Goal: Transaction & Acquisition: Purchase product/service

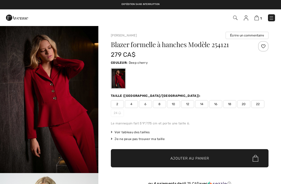
checkbox input "true"
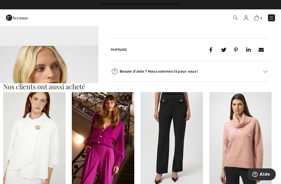
scroll to position [421, 0]
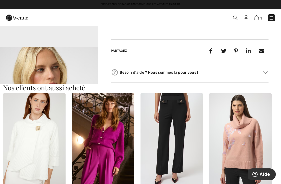
click at [169, 142] on img at bounding box center [171, 140] width 62 height 94
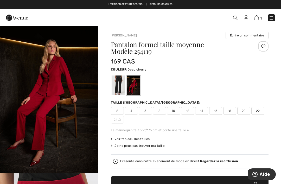
click at [116, 81] on div at bounding box center [118, 84] width 14 height 19
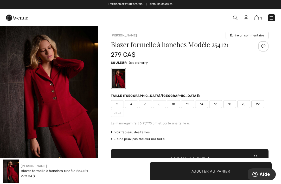
click at [12, 17] on img at bounding box center [17, 17] width 22 height 10
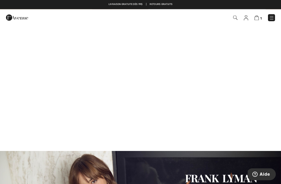
scroll to position [352, 0]
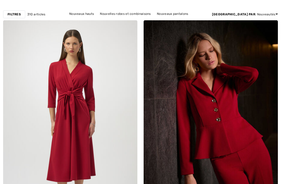
checkbox input "true"
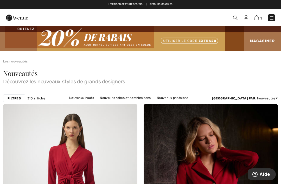
click at [69, 96] on link "Nouveaux hauts" at bounding box center [81, 97] width 30 height 7
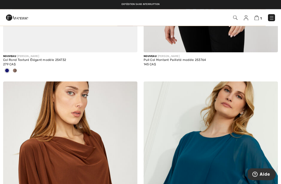
scroll to position [1887, 0]
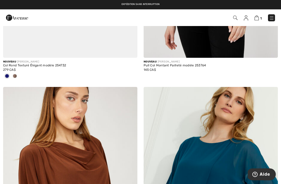
click at [20, 17] on img at bounding box center [17, 17] width 22 height 10
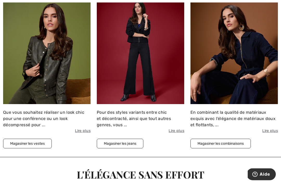
scroll to position [904, 0]
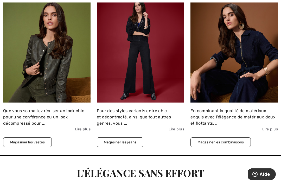
click at [39, 140] on button "Magasiner les vestes" at bounding box center [27, 142] width 49 height 10
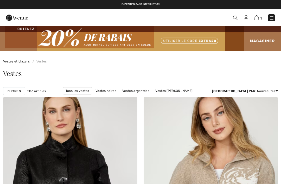
checkbox input "true"
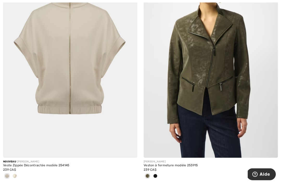
scroll to position [3826, 0]
click at [156, 174] on span at bounding box center [155, 176] width 4 height 4
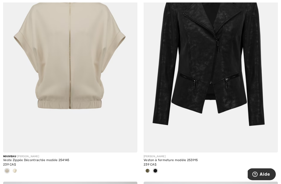
scroll to position [3829, 0]
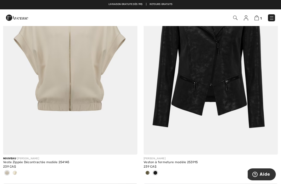
click at [148, 170] on span at bounding box center [147, 172] width 4 height 4
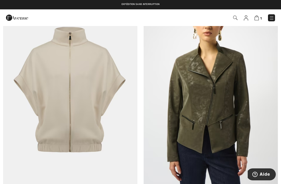
scroll to position [3787, 0]
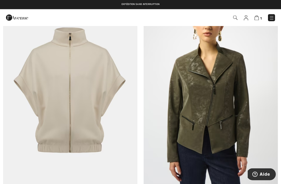
click at [216, 113] on img at bounding box center [210, 95] width 134 height 201
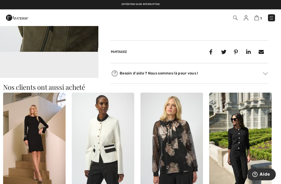
scroll to position [268, 0]
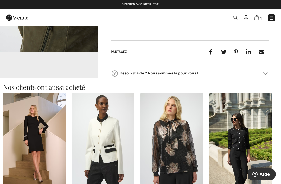
click at [266, 75] on img at bounding box center [265, 73] width 5 height 3
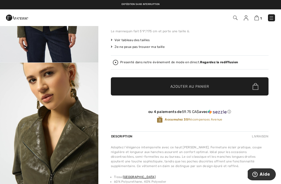
scroll to position [0, 0]
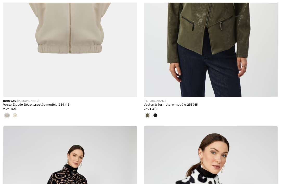
checkbox input "true"
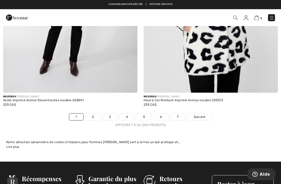
scroll to position [4121, 0]
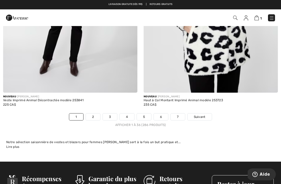
click at [95, 113] on link "2" at bounding box center [93, 116] width 14 height 7
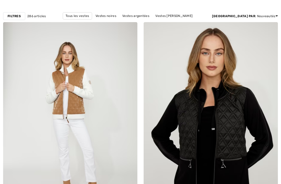
checkbox input "true"
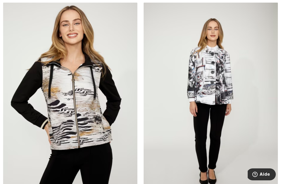
scroll to position [979, 0]
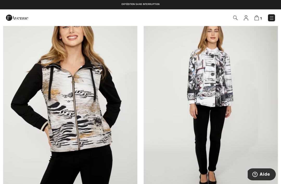
click at [212, 87] on img at bounding box center [210, 104] width 134 height 201
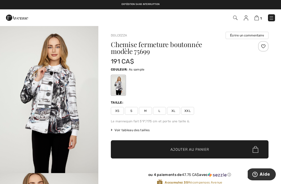
click at [144, 128] on span "Voir tableau des tailles" at bounding box center [130, 130] width 39 height 5
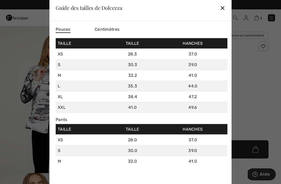
click at [224, 8] on div "✕" at bounding box center [221, 7] width 5 height 11
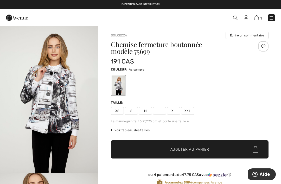
click at [148, 109] on span "M" at bounding box center [145, 111] width 13 height 8
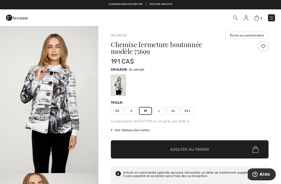
click at [192, 148] on span "Ajouter au panier" at bounding box center [189, 149] width 39 height 5
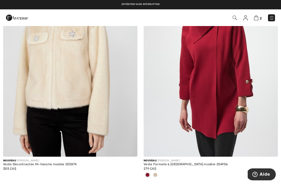
scroll to position [1743, 0]
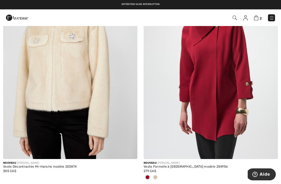
click at [157, 176] on div at bounding box center [155, 177] width 8 height 9
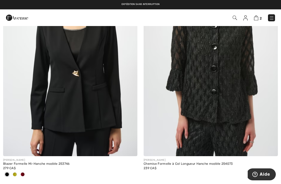
scroll to position [3596, 0]
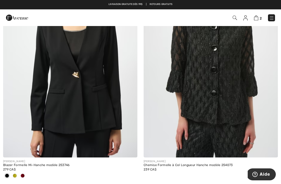
click at [25, 172] on div at bounding box center [23, 175] width 8 height 9
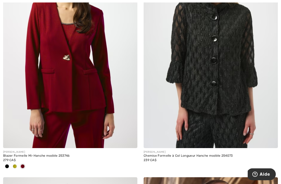
scroll to position [3605, 0]
click at [17, 162] on div at bounding box center [15, 166] width 8 height 9
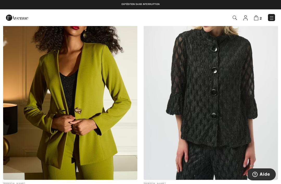
scroll to position [3574, 0]
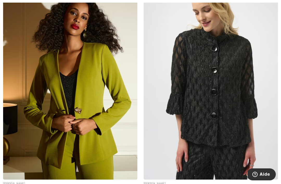
click at [89, 105] on img at bounding box center [70, 78] width 134 height 201
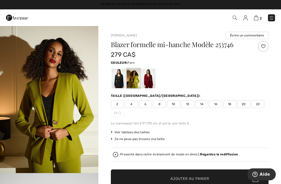
click at [162, 104] on span "8" at bounding box center [159, 104] width 13 height 8
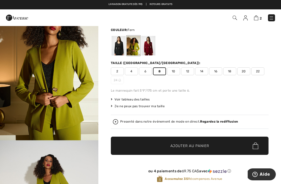
scroll to position [33, 0]
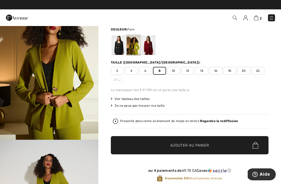
click at [207, 144] on span "Ajouter au panier" at bounding box center [189, 144] width 39 height 5
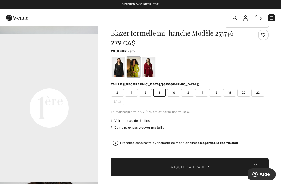
scroll to position [12, 0]
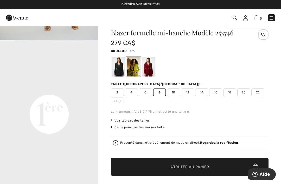
click at [152, 68] on div at bounding box center [149, 66] width 14 height 19
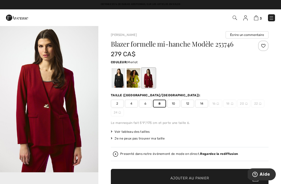
scroll to position [0, 0]
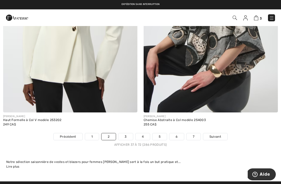
scroll to position [4098, 0]
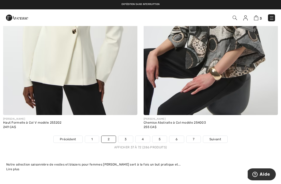
click at [122, 136] on link "3" at bounding box center [125, 139] width 14 height 7
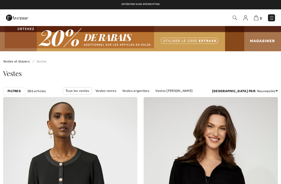
checkbox input "true"
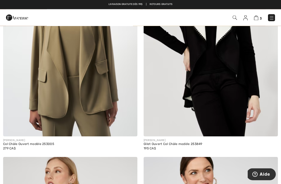
scroll to position [2234, 0]
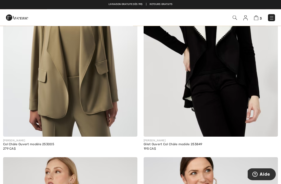
click at [222, 74] on img at bounding box center [210, 36] width 134 height 201
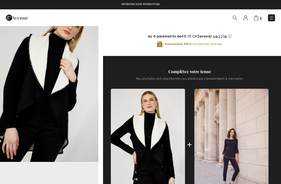
checkbox input "true"
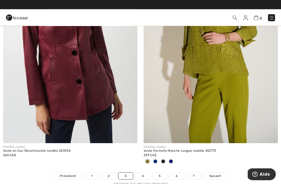
scroll to position [4062, 0]
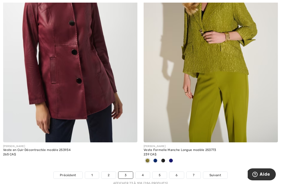
click at [94, 78] on img at bounding box center [70, 41] width 134 height 201
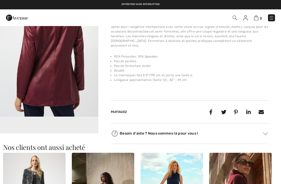
checkbox input "true"
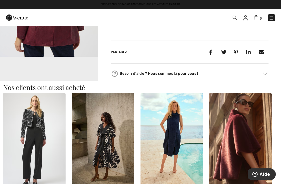
scroll to position [263, 0]
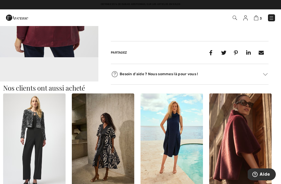
click at [263, 73] on img at bounding box center [265, 74] width 5 height 3
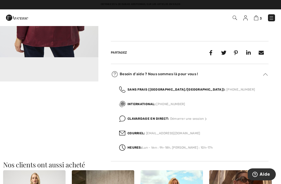
click at [80, 74] on video "Your browser does not support the video tag." at bounding box center [49, 81] width 98 height 49
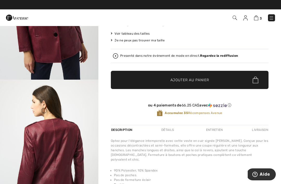
scroll to position [0, 0]
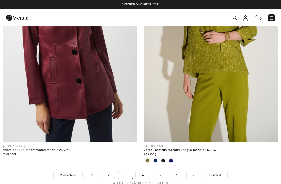
checkbox input "true"
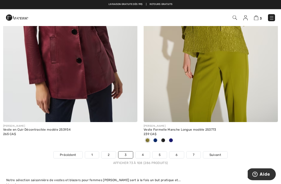
scroll to position [4083, 0]
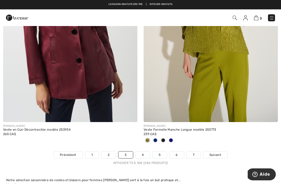
click at [147, 151] on link "4" at bounding box center [142, 154] width 14 height 7
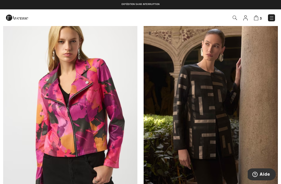
scroll to position [1910, 0]
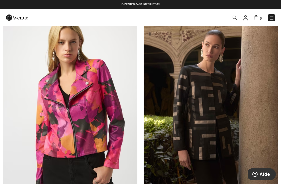
click at [204, 143] on img at bounding box center [210, 112] width 134 height 201
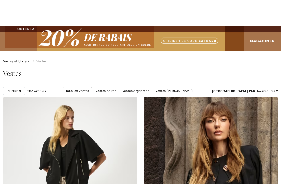
checkbox input "true"
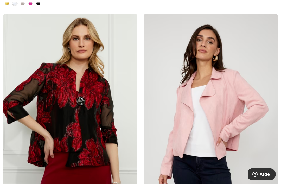
scroll to position [3299, 0]
